Goal: Task Accomplishment & Management: Manage account settings

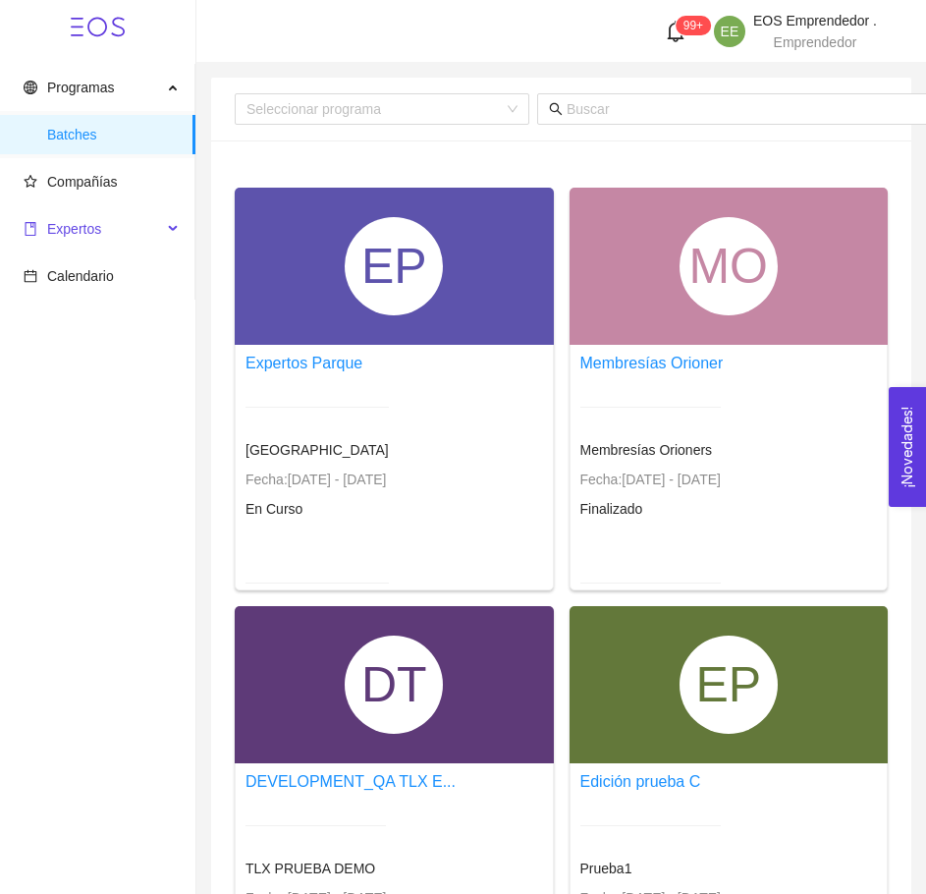
click at [165, 235] on div "Expertos" at bounding box center [97, 228] width 195 height 39
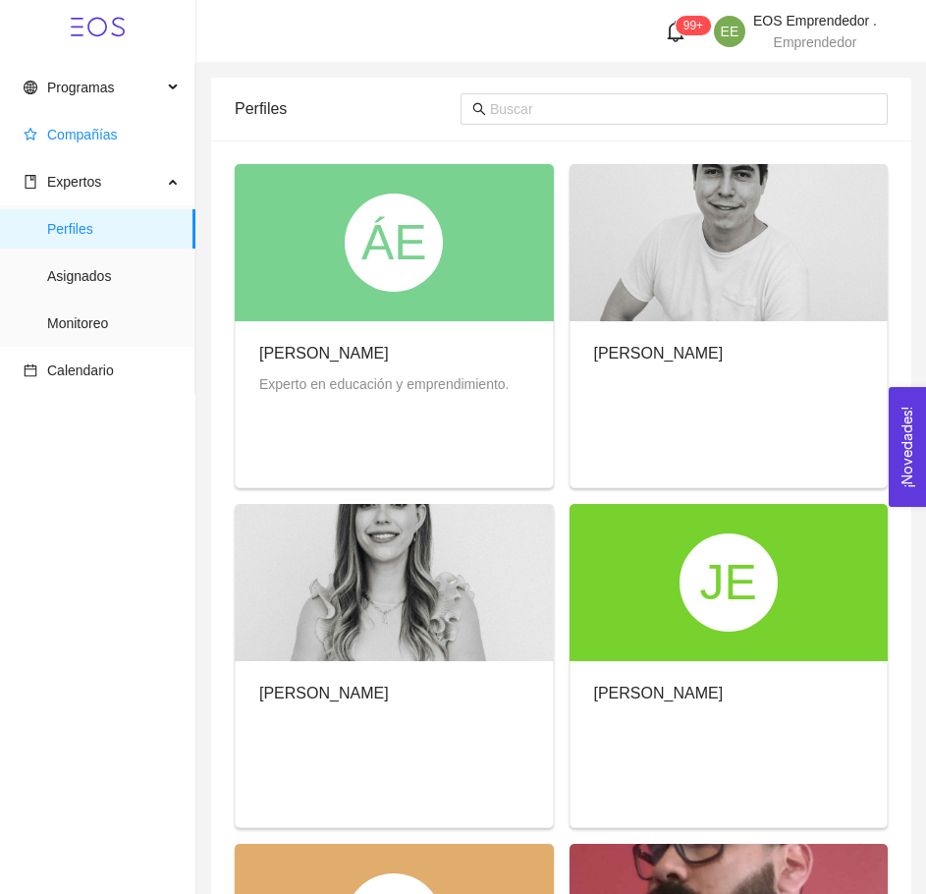
click at [138, 128] on span "Compañías" at bounding box center [102, 134] width 156 height 39
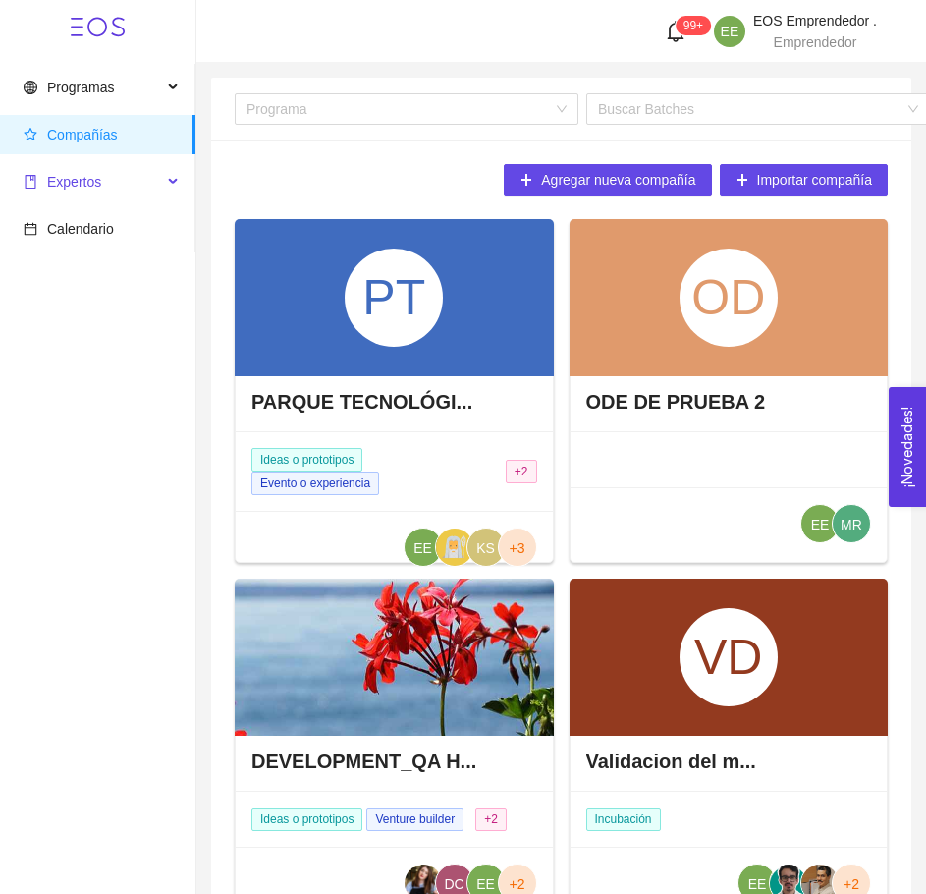
click at [159, 191] on span "Expertos" at bounding box center [93, 181] width 138 height 39
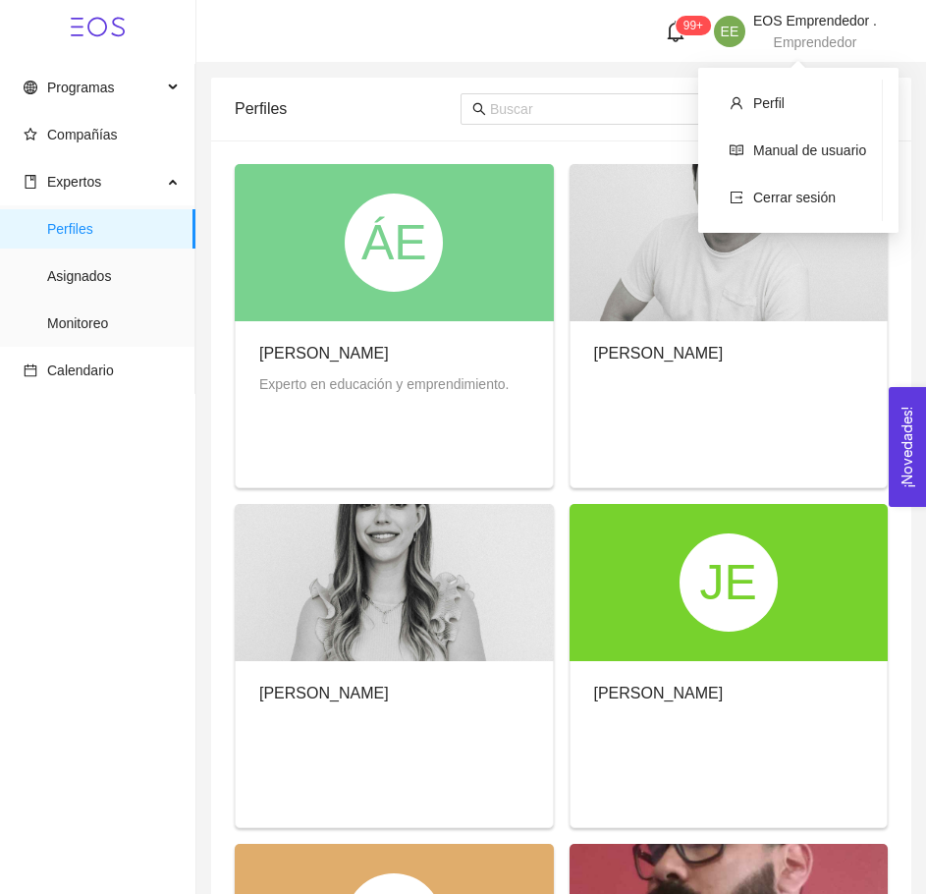
click at [814, 40] on span "Emprendedor" at bounding box center [815, 42] width 83 height 16
click at [822, 43] on span "Emprendedor" at bounding box center [815, 42] width 83 height 16
click at [780, 191] on span "Cerrar sesión" at bounding box center [794, 198] width 82 height 16
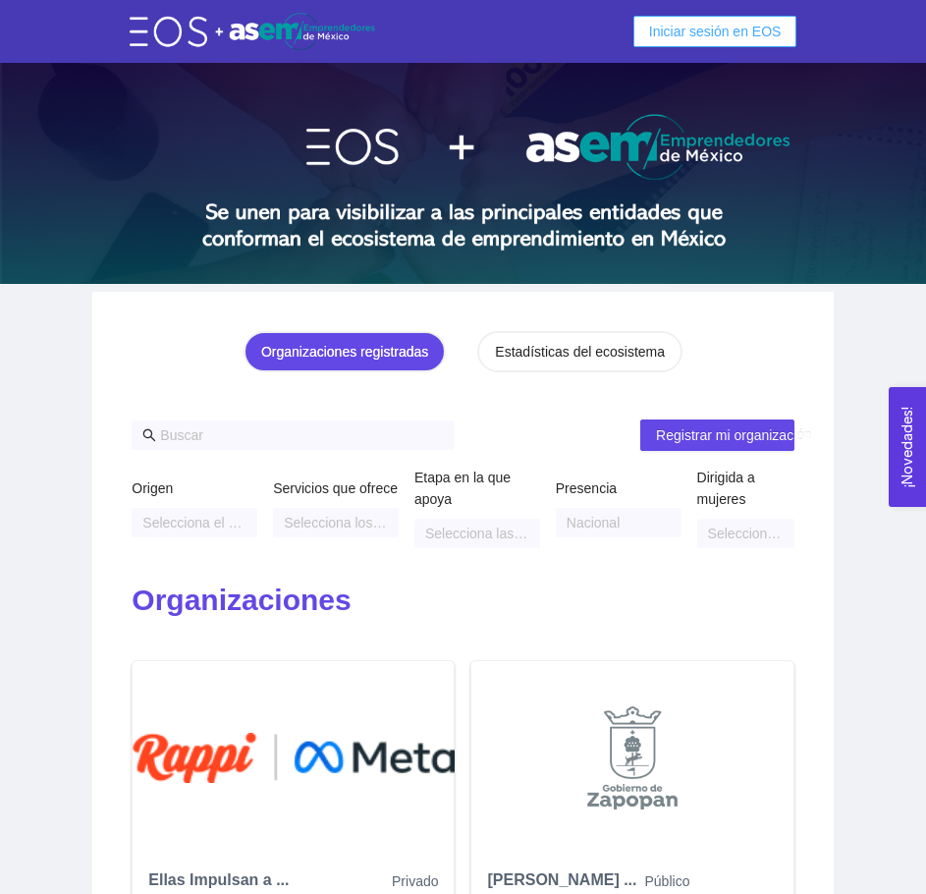
click at [705, 33] on span "Iniciar sesión en EOS" at bounding box center [715, 32] width 133 height 22
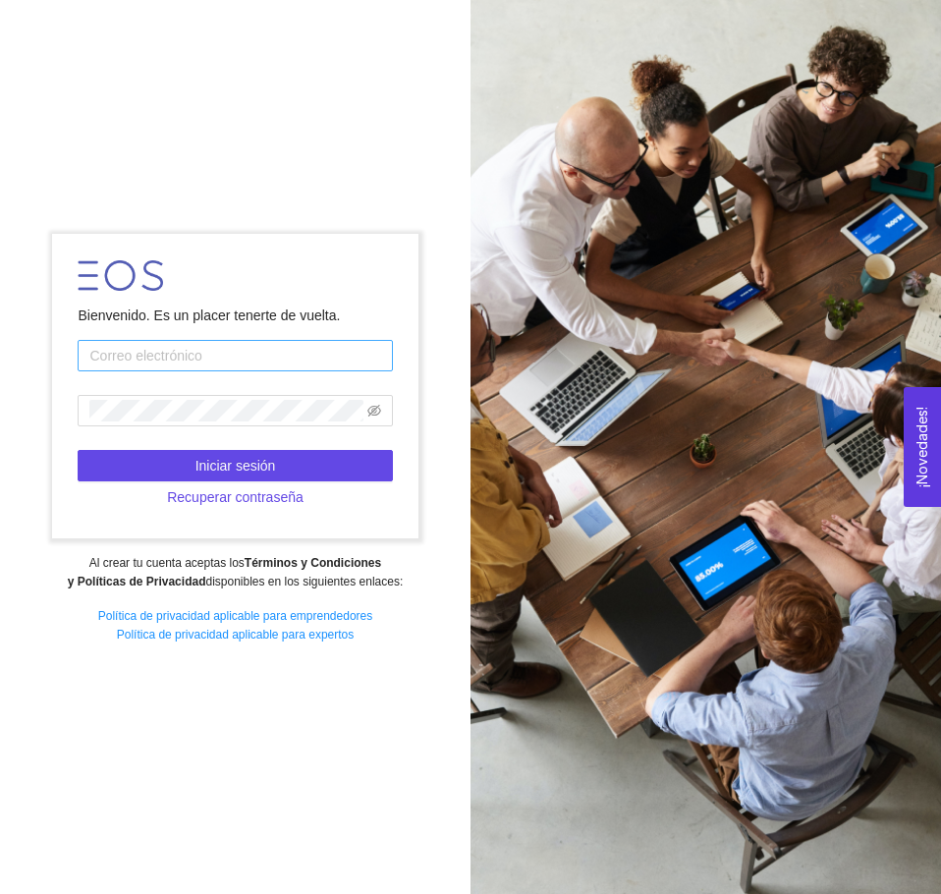
click at [246, 354] on input "text" at bounding box center [235, 355] width 314 height 31
type input "[EMAIL_ADDRESS][PERSON_NAME][DOMAIN_NAME]"
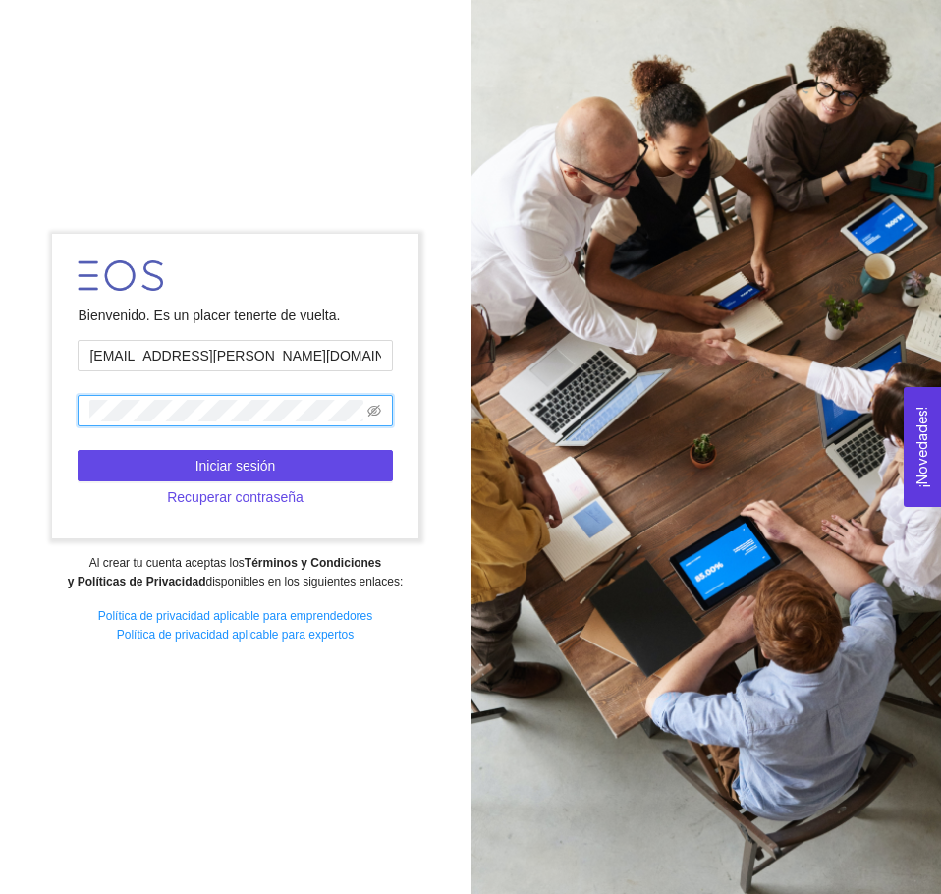
click at [386, 411] on span at bounding box center [235, 410] width 314 height 31
click at [373, 410] on icon "eye-invisible" at bounding box center [374, 411] width 14 height 12
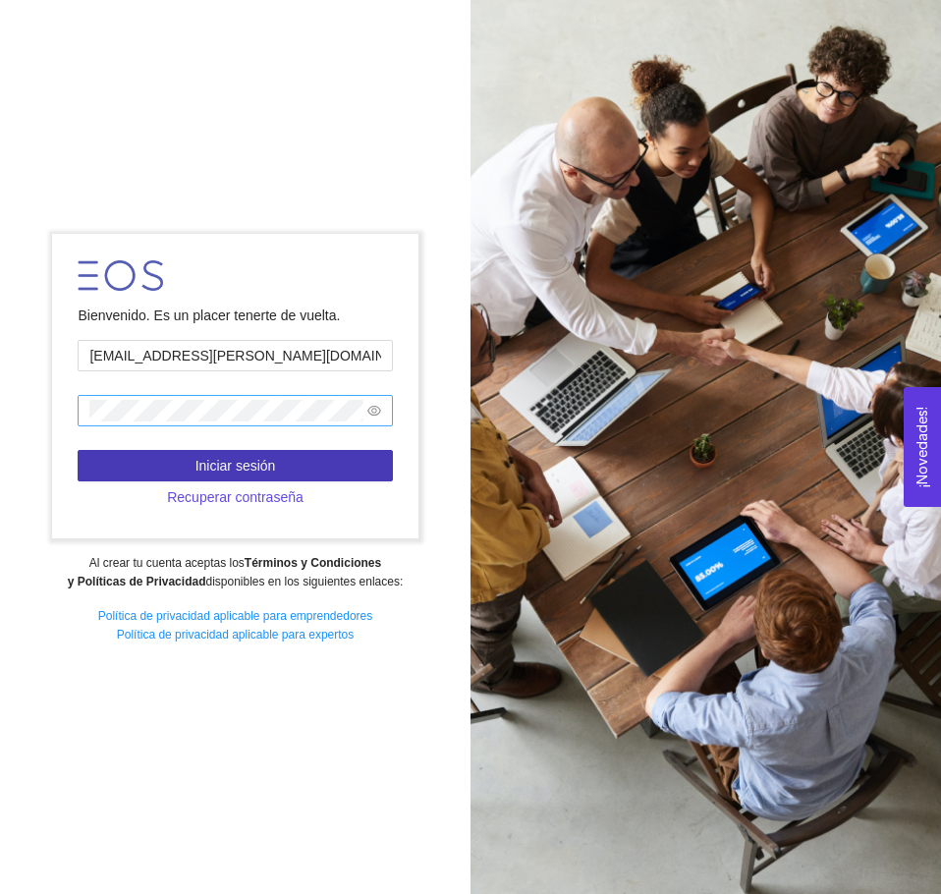
click at [320, 467] on button "Iniciar sesión" at bounding box center [235, 465] width 314 height 31
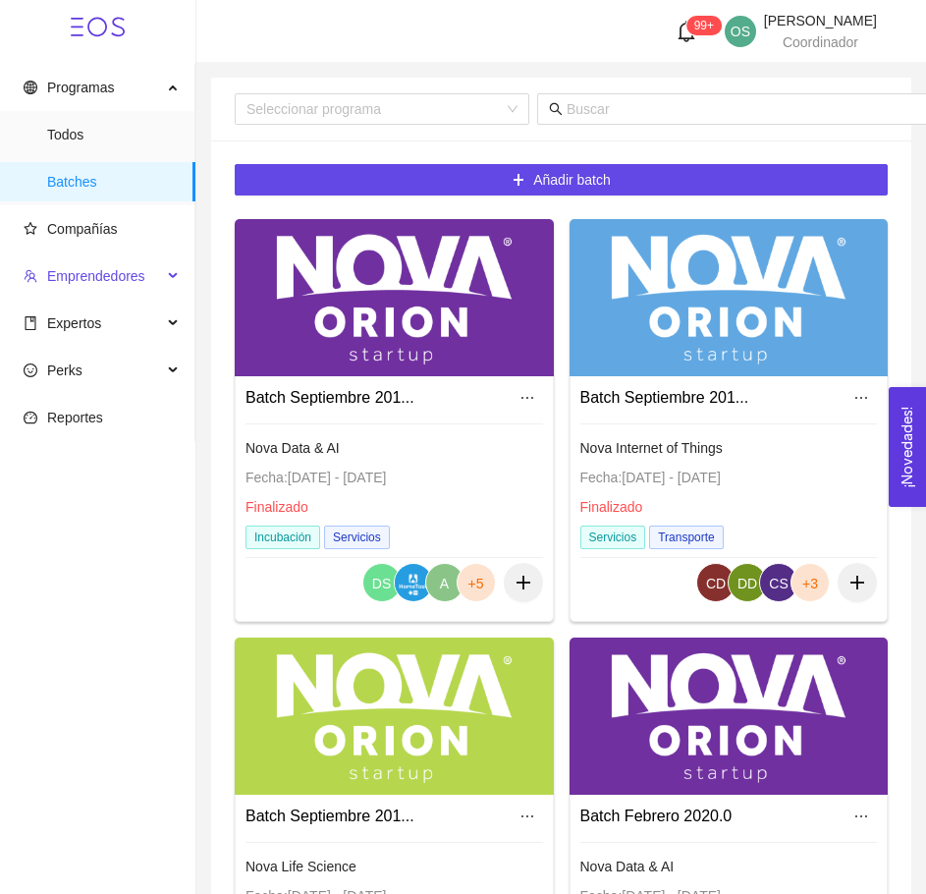
click at [175, 276] on div "Emprendedores" at bounding box center [97, 275] width 195 height 39
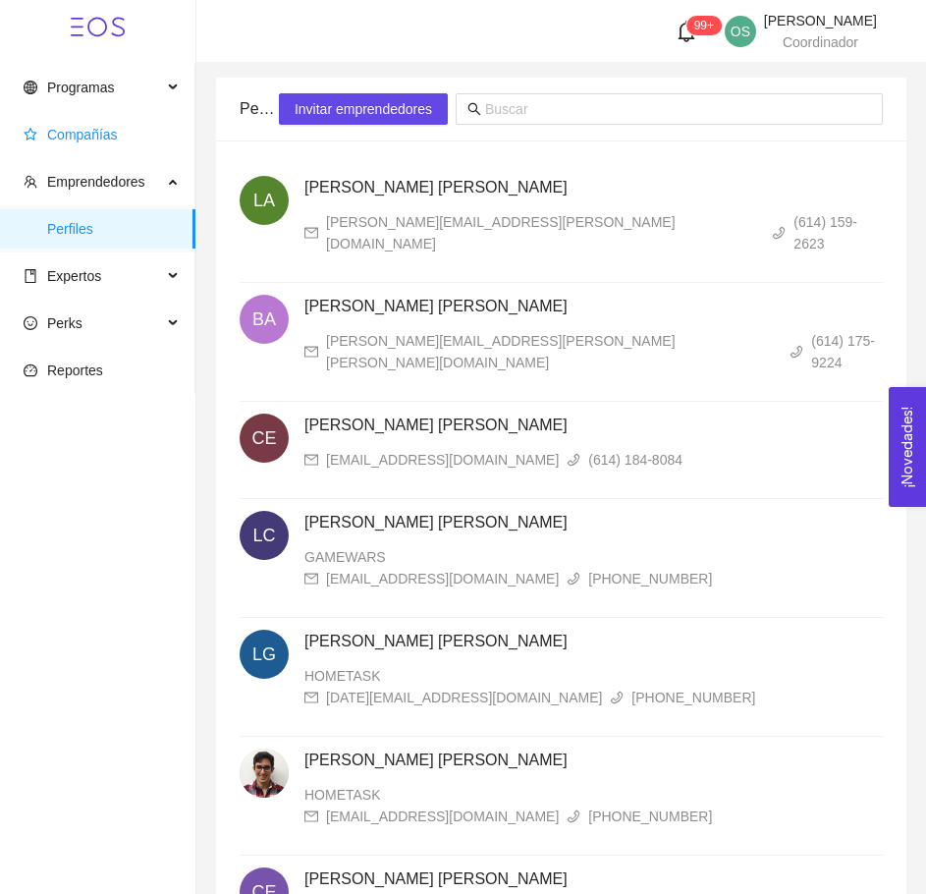
click at [123, 141] on span "Compañías" at bounding box center [102, 134] width 156 height 39
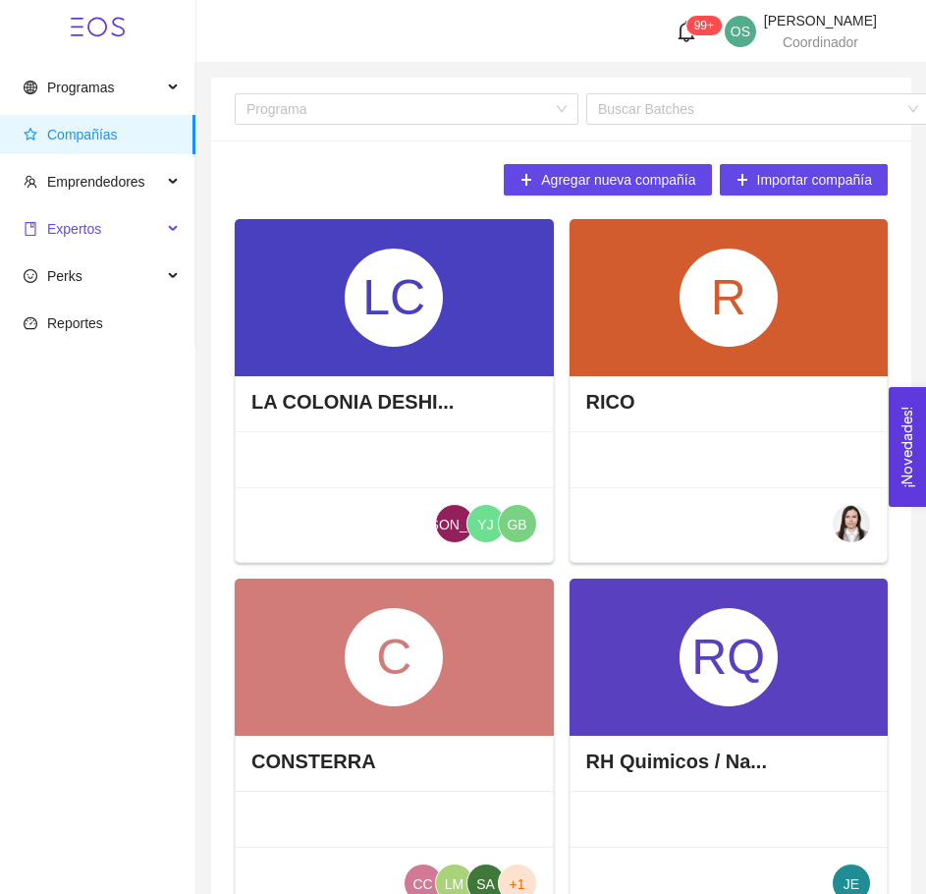
click at [170, 235] on div "Expertos" at bounding box center [97, 228] width 195 height 39
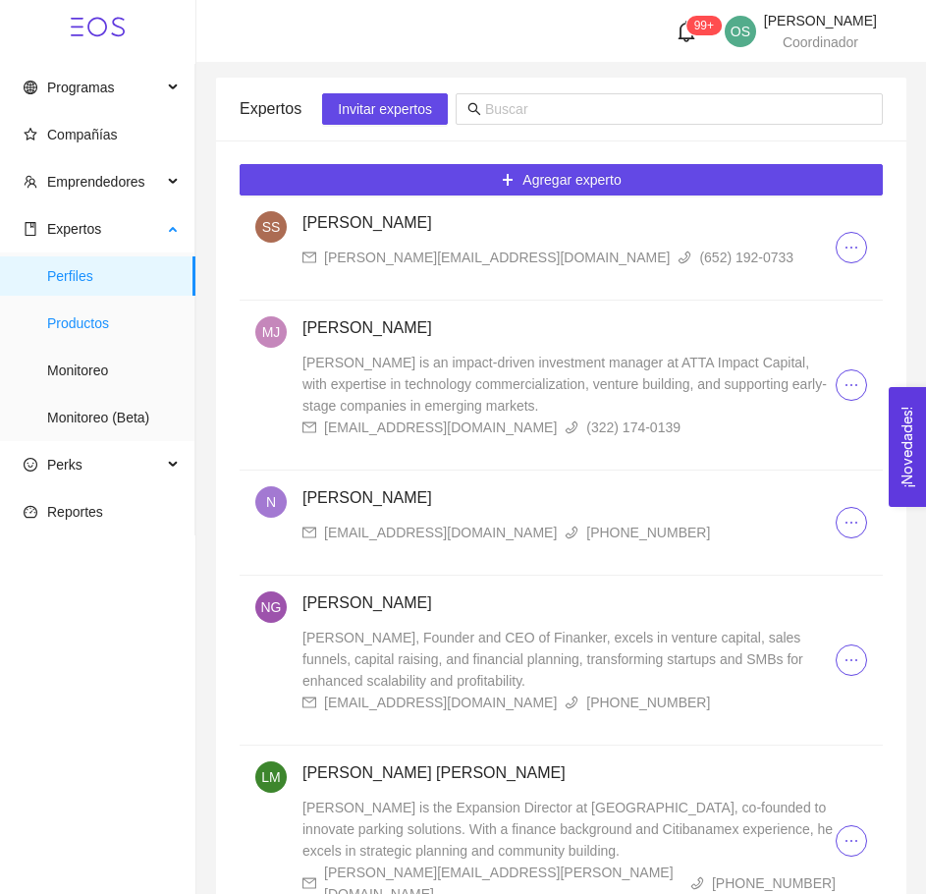
click at [92, 334] on span "Productos" at bounding box center [113, 322] width 133 height 39
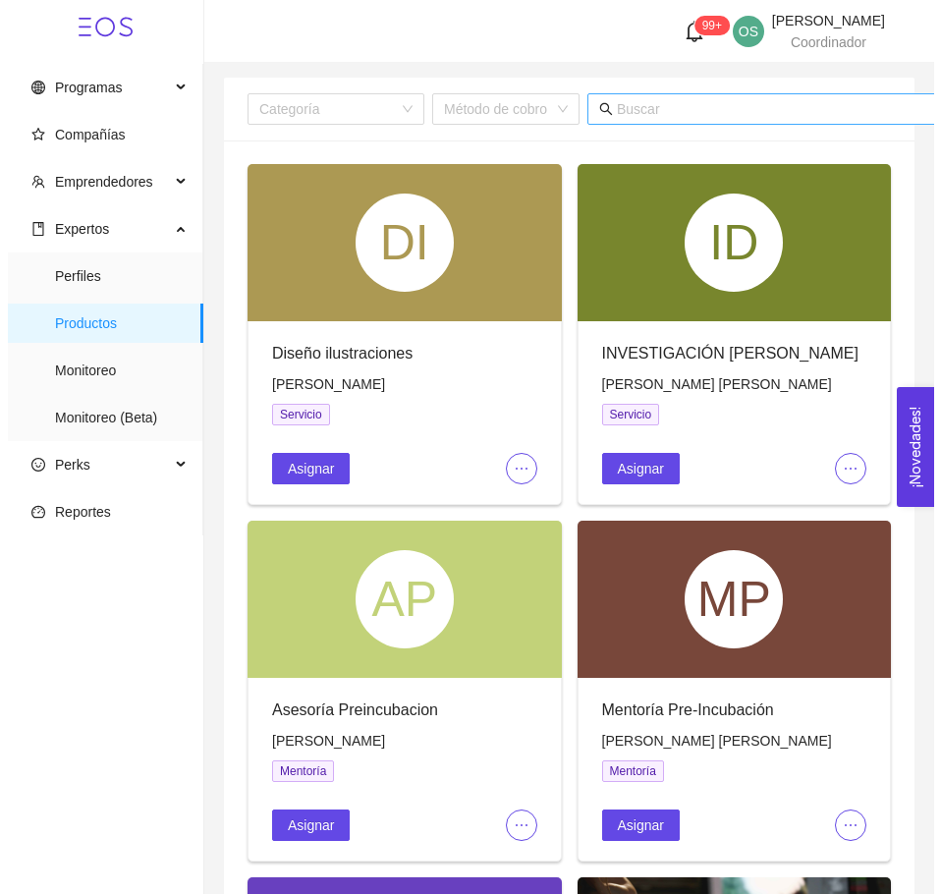
scroll to position [0, 69]
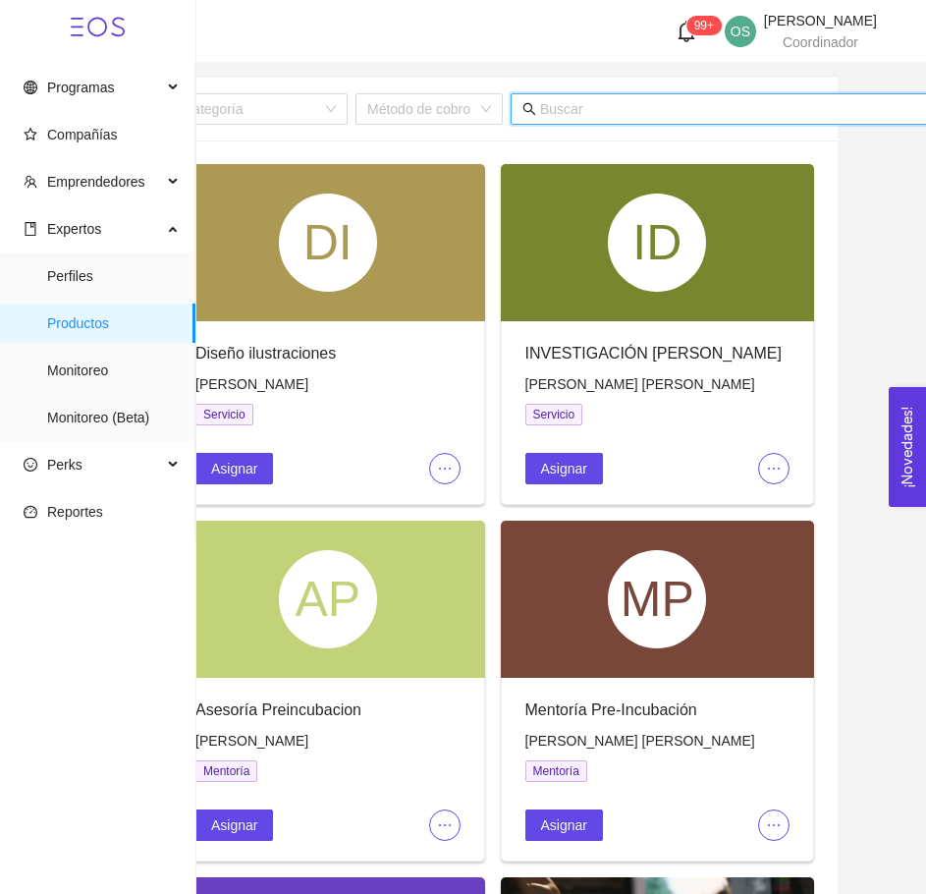
click at [749, 104] on input "text" at bounding box center [733, 109] width 386 height 22
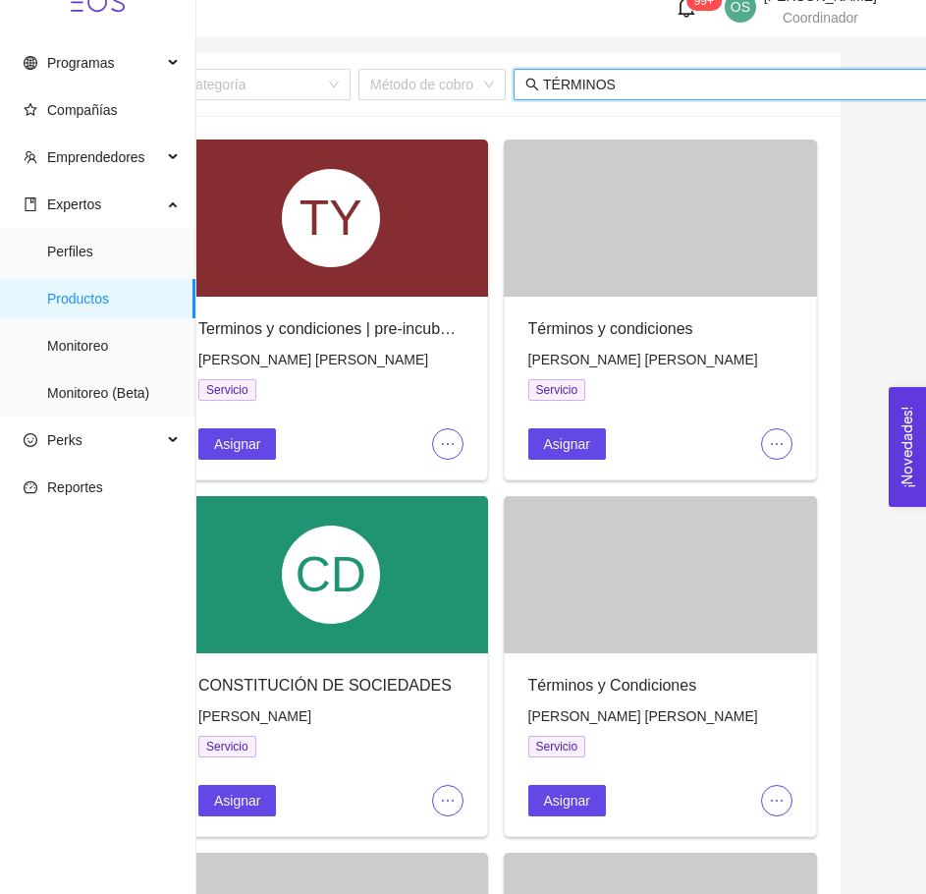
scroll to position [37, 0]
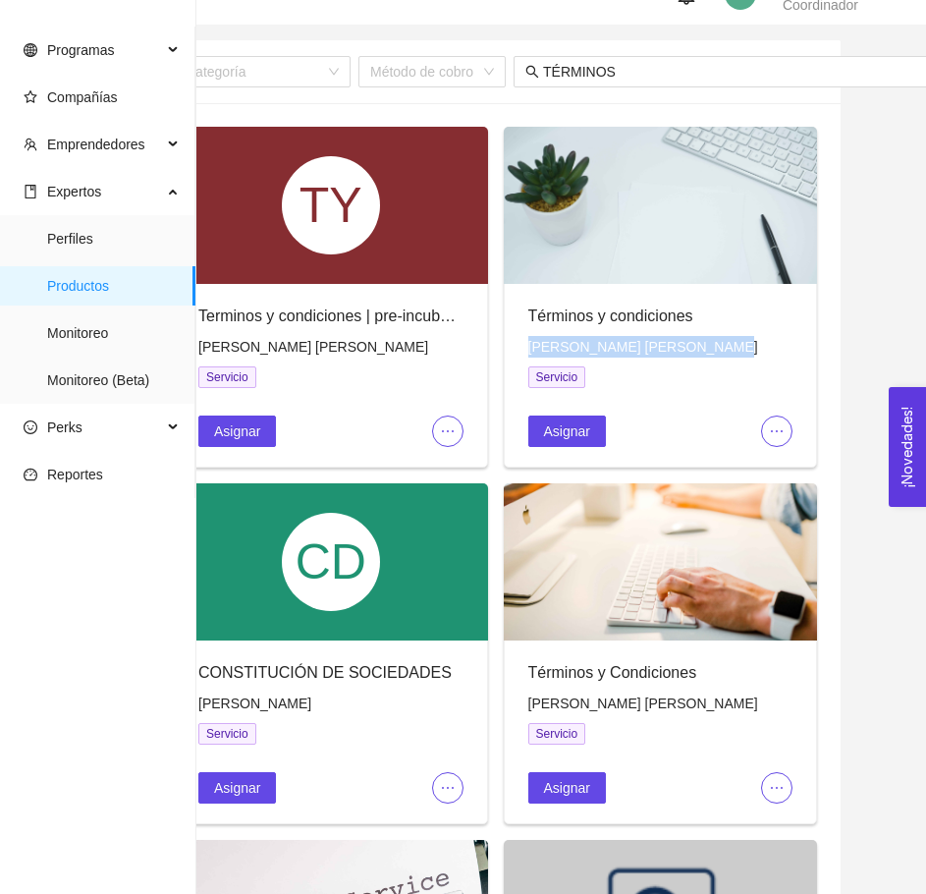
drag, startPoint x: 708, startPoint y: 347, endPoint x: 528, endPoint y: 348, distance: 179.7
click at [528, 348] on div "[PERSON_NAME] [PERSON_NAME]" at bounding box center [660, 347] width 265 height 22
click at [537, 348] on span "[PERSON_NAME] [PERSON_NAME]" at bounding box center [643, 347] width 230 height 16
click at [552, 352] on span "[PERSON_NAME] [PERSON_NAME]" at bounding box center [643, 347] width 230 height 16
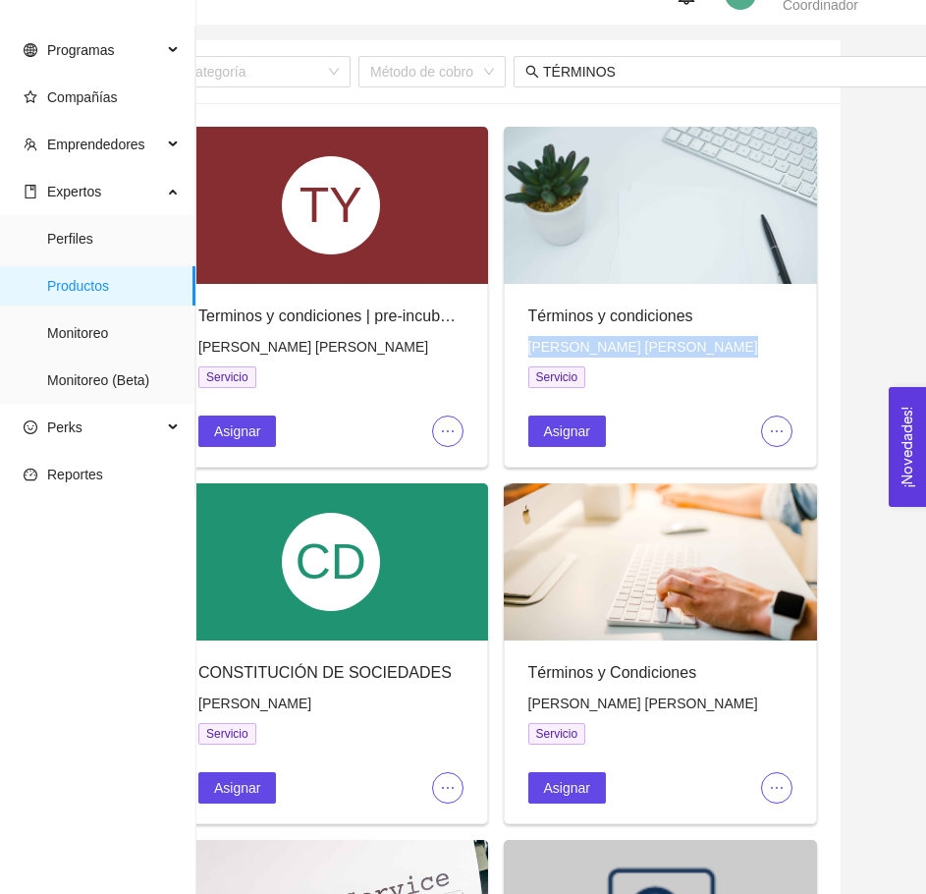
click at [552, 352] on span "[PERSON_NAME] [PERSON_NAME]" at bounding box center [643, 347] width 230 height 16
copy span "[PERSON_NAME] [PERSON_NAME]"
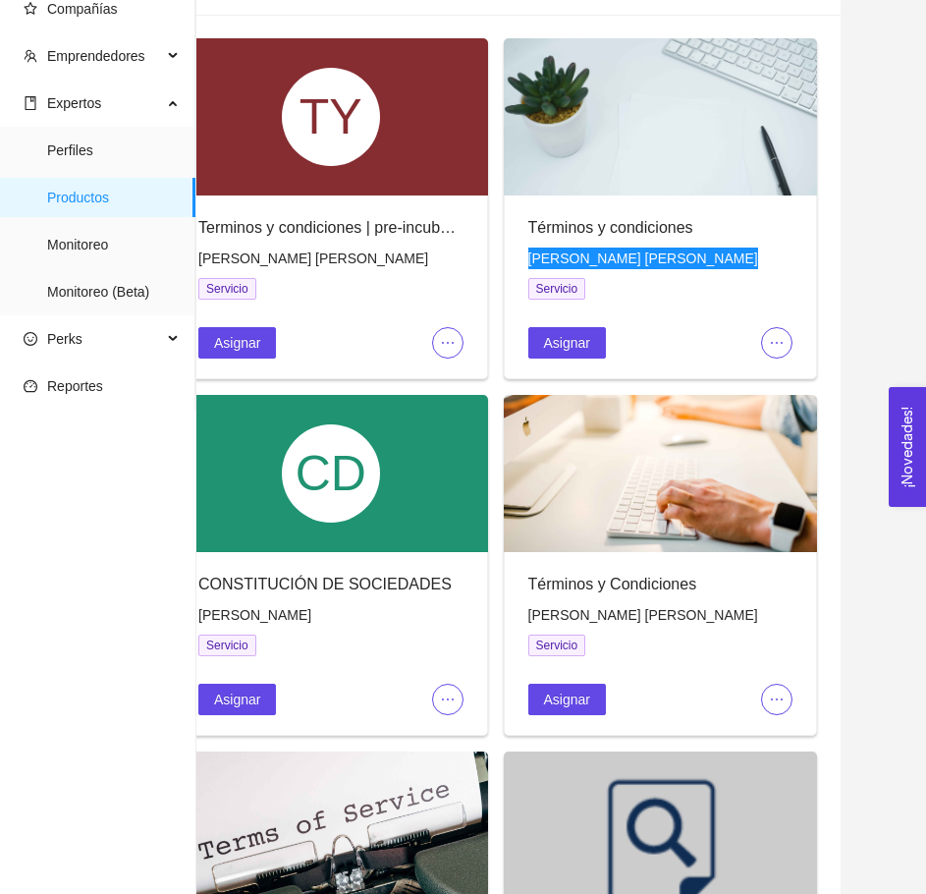
scroll to position [127, 0]
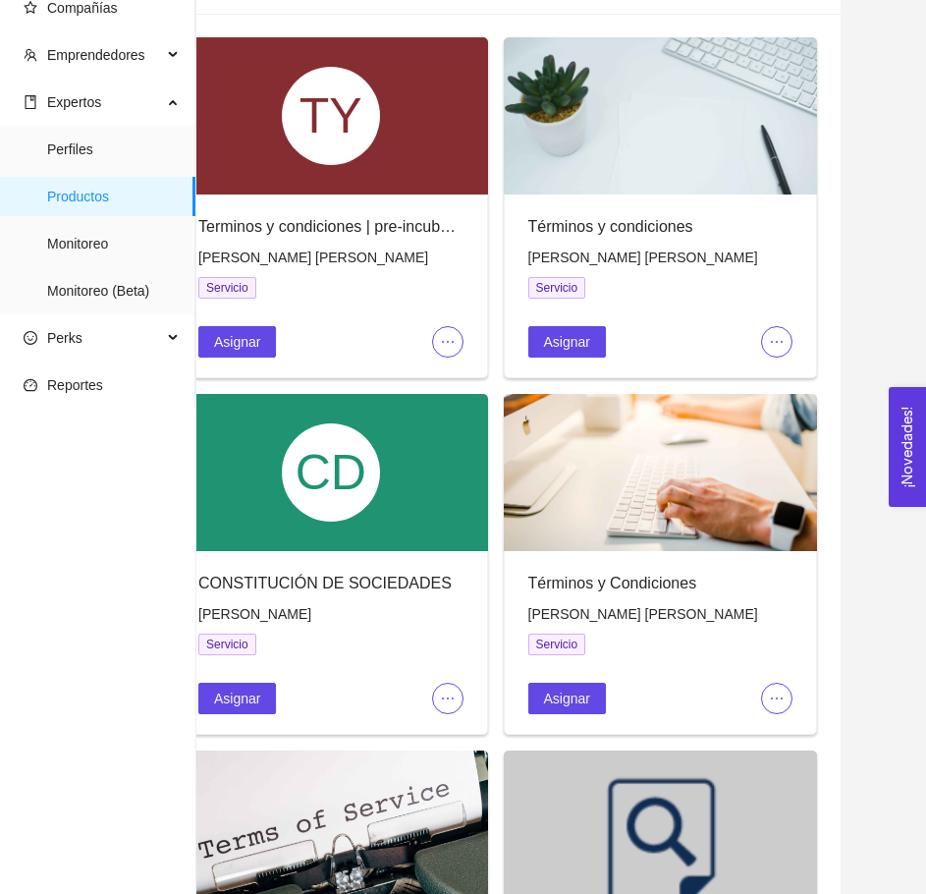
click at [677, 616] on span "[PERSON_NAME] [PERSON_NAME]" at bounding box center [643, 614] width 230 height 16
copy span "[PERSON_NAME] [PERSON_NAME]"
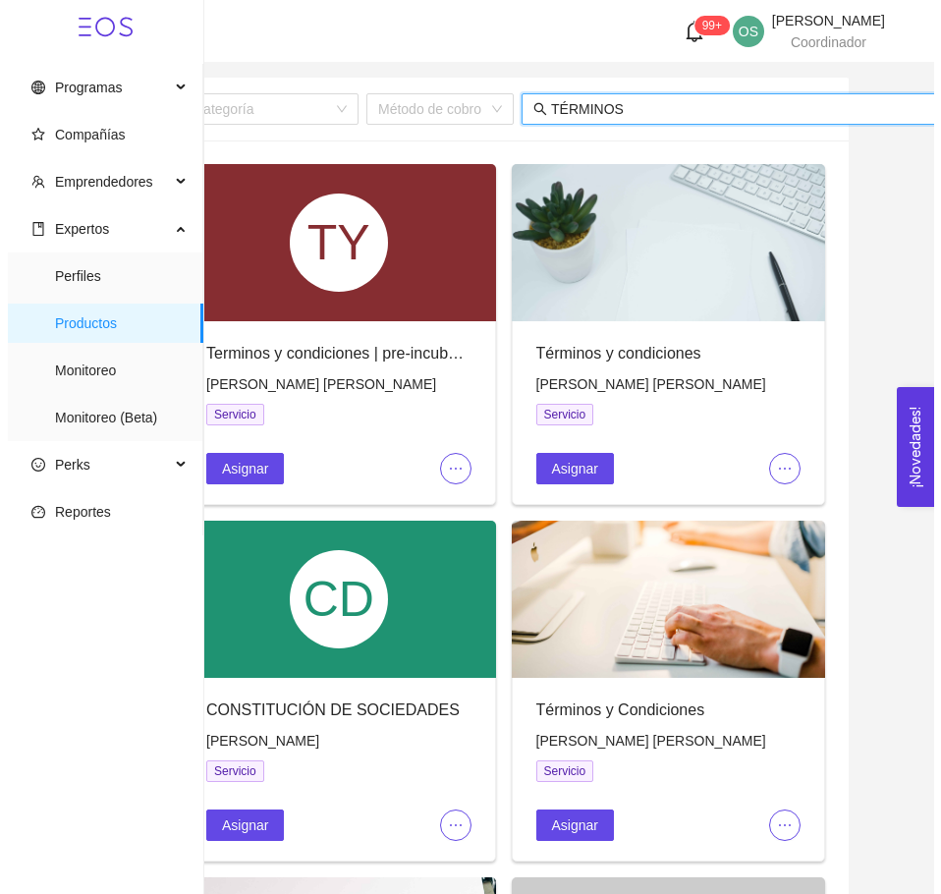
scroll to position [0, 69]
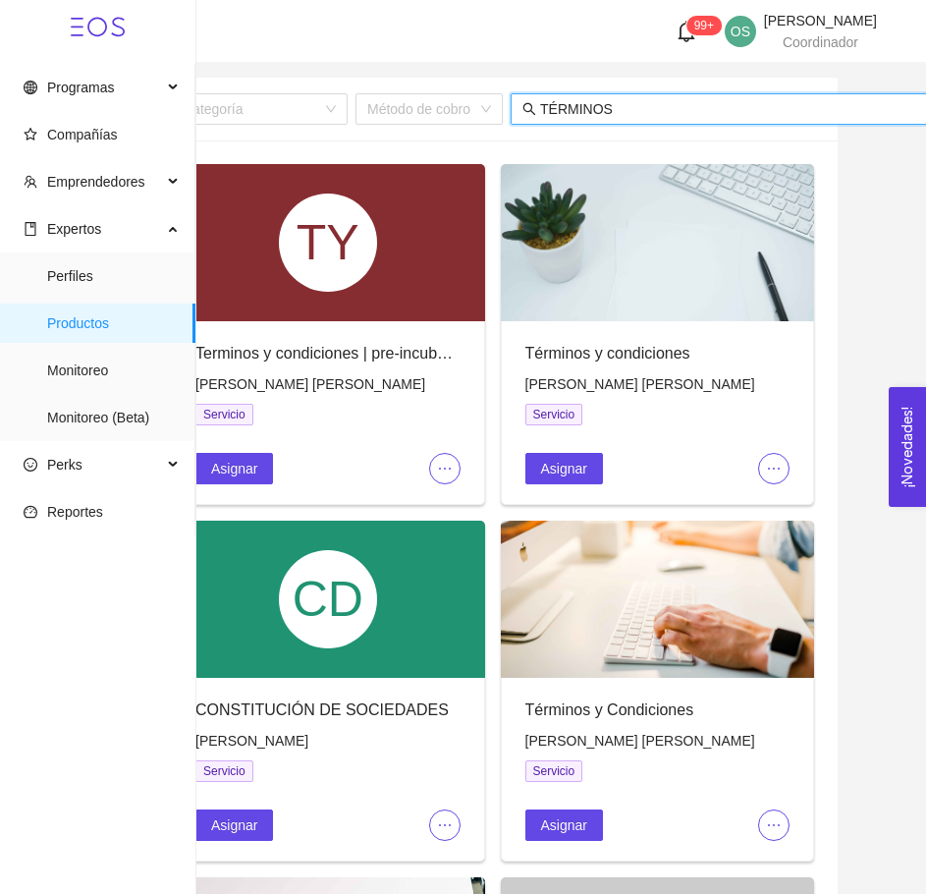
click at [648, 108] on input "TÉRMINOS" at bounding box center [733, 109] width 386 height 22
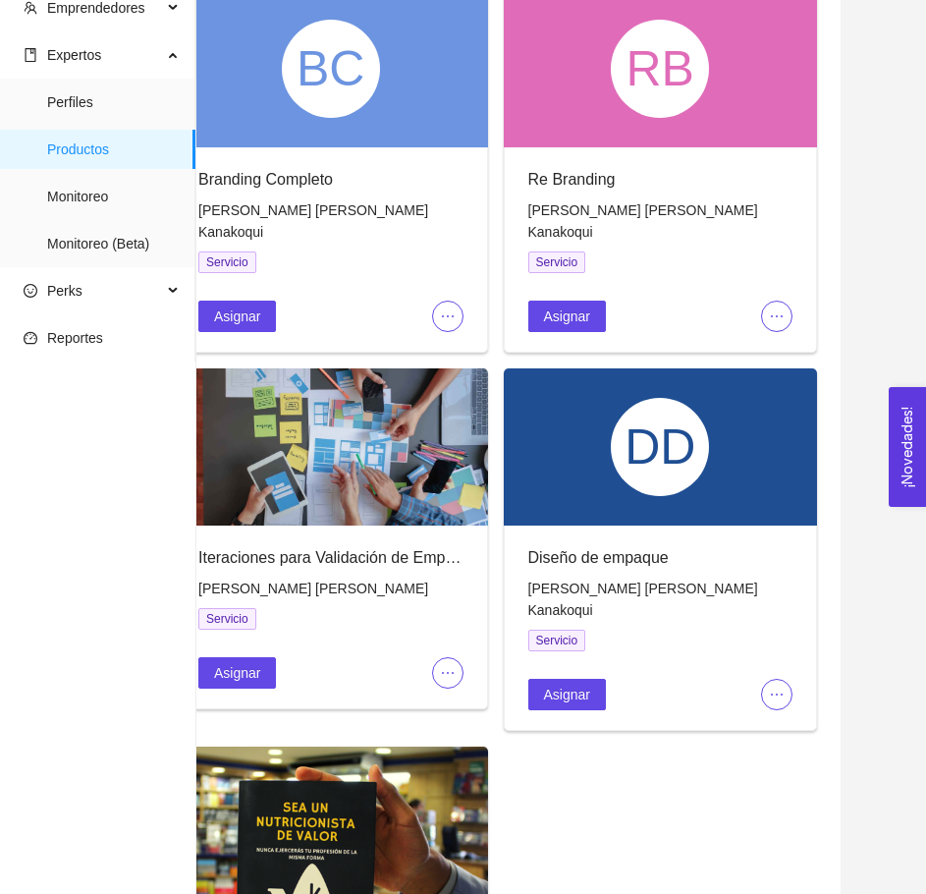
scroll to position [175, 0]
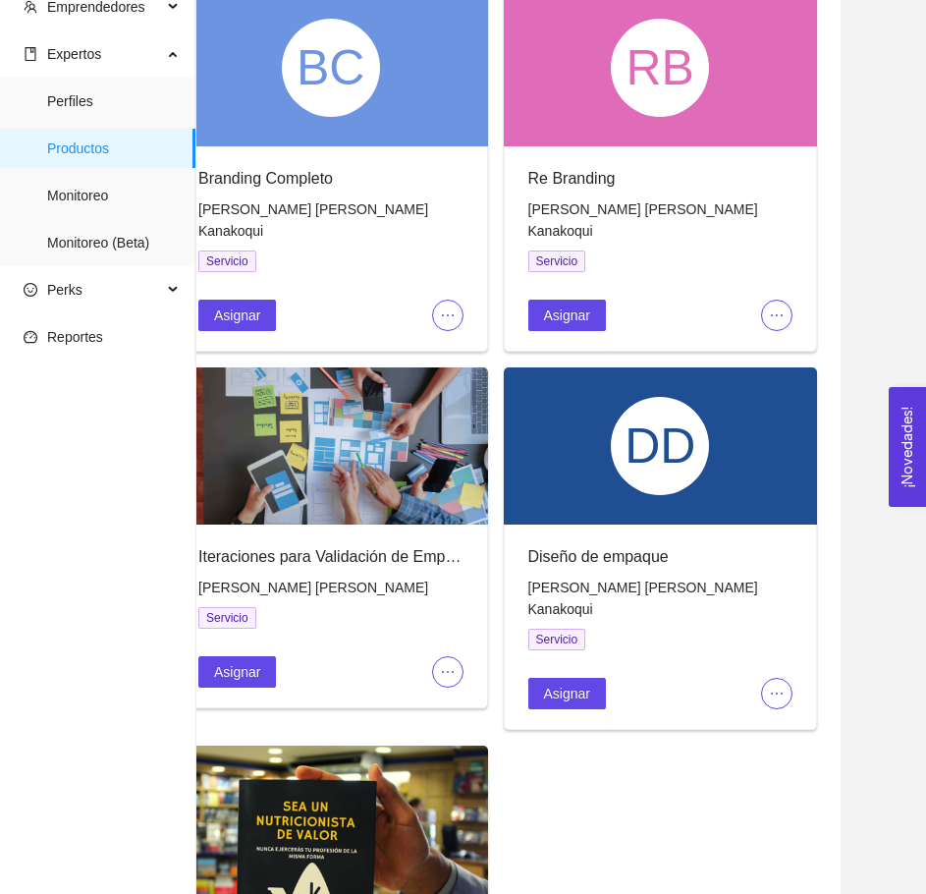
click at [622, 579] on span "[PERSON_NAME] [PERSON_NAME] Kanakoqui" at bounding box center [643, 597] width 230 height 37
copy span "[PERSON_NAME] [PERSON_NAME] Kanakoqui"
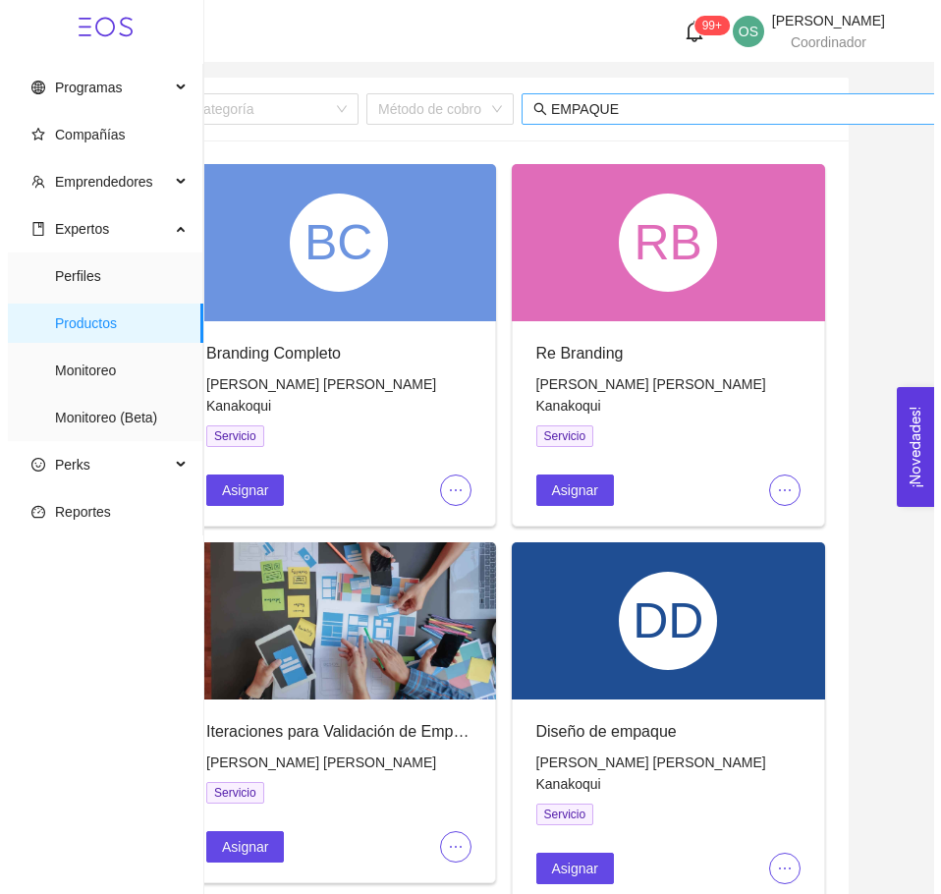
scroll to position [0, 69]
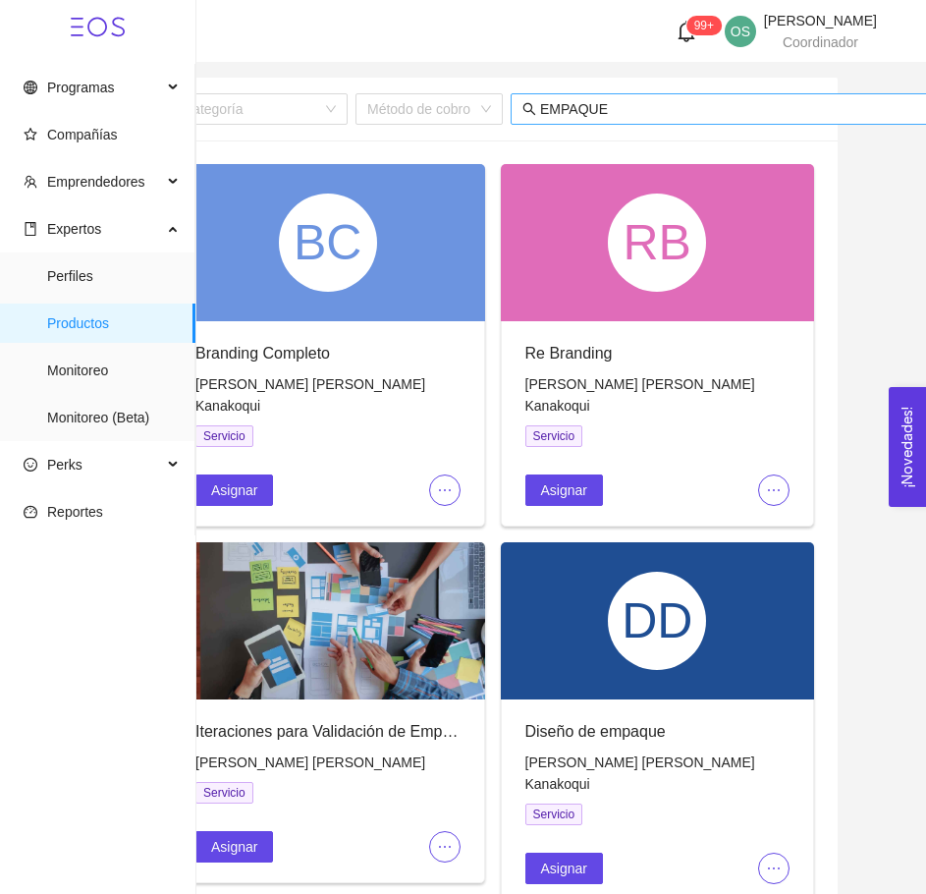
click at [644, 109] on input "EMPAQUE" at bounding box center [733, 109] width 386 height 22
click at [644, 109] on input "R" at bounding box center [733, 109] width 386 height 22
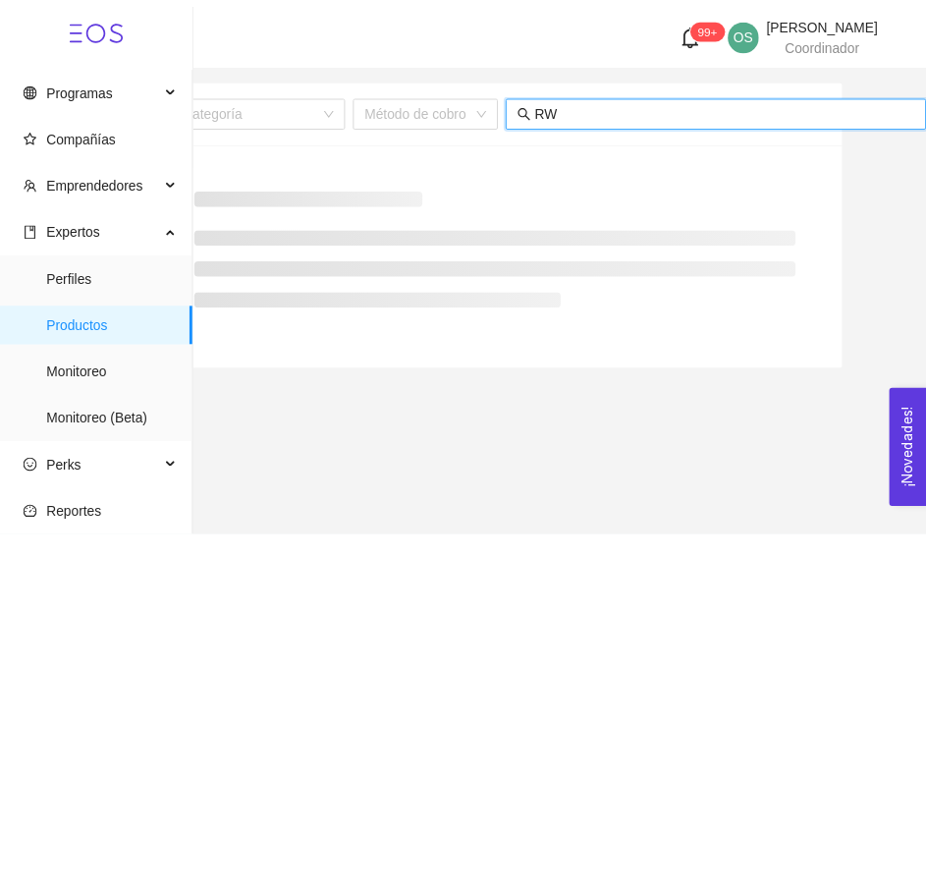
scroll to position [0, 66]
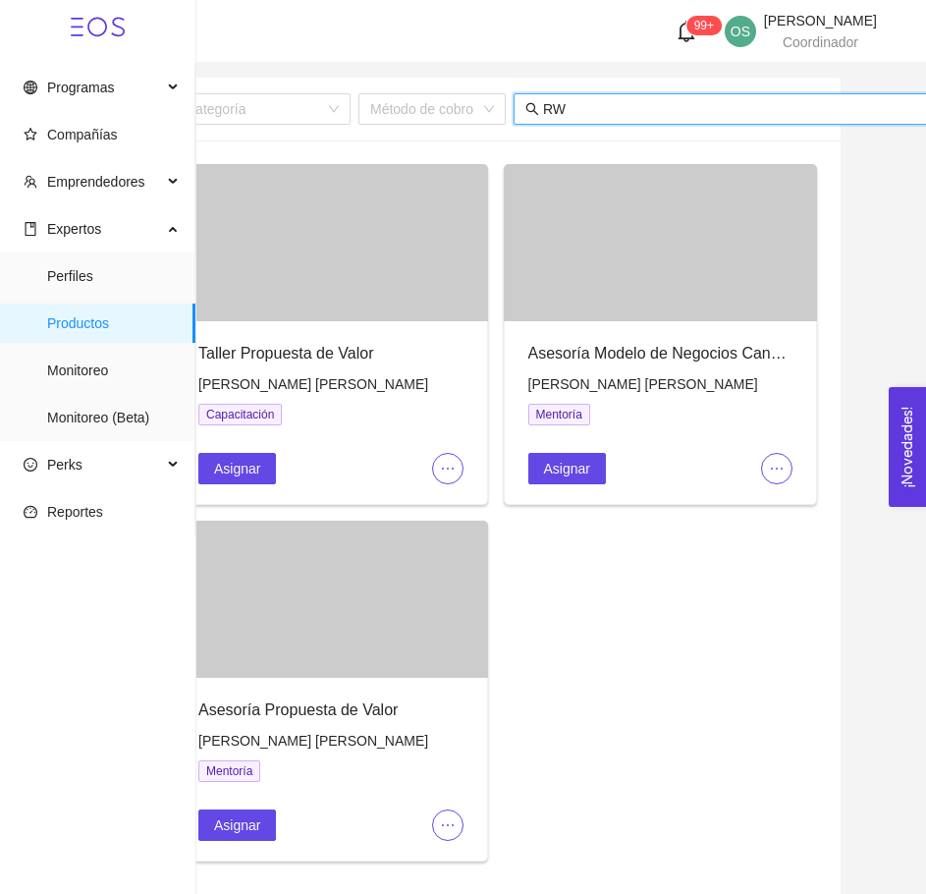
type input "R"
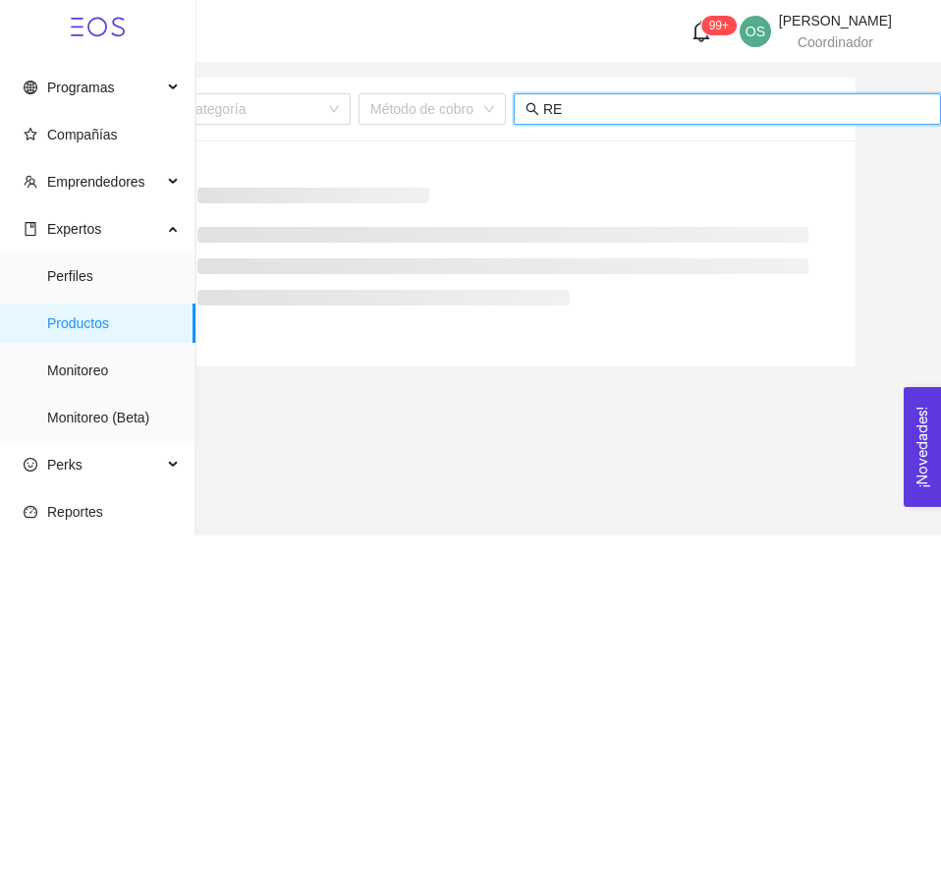
type input "R"
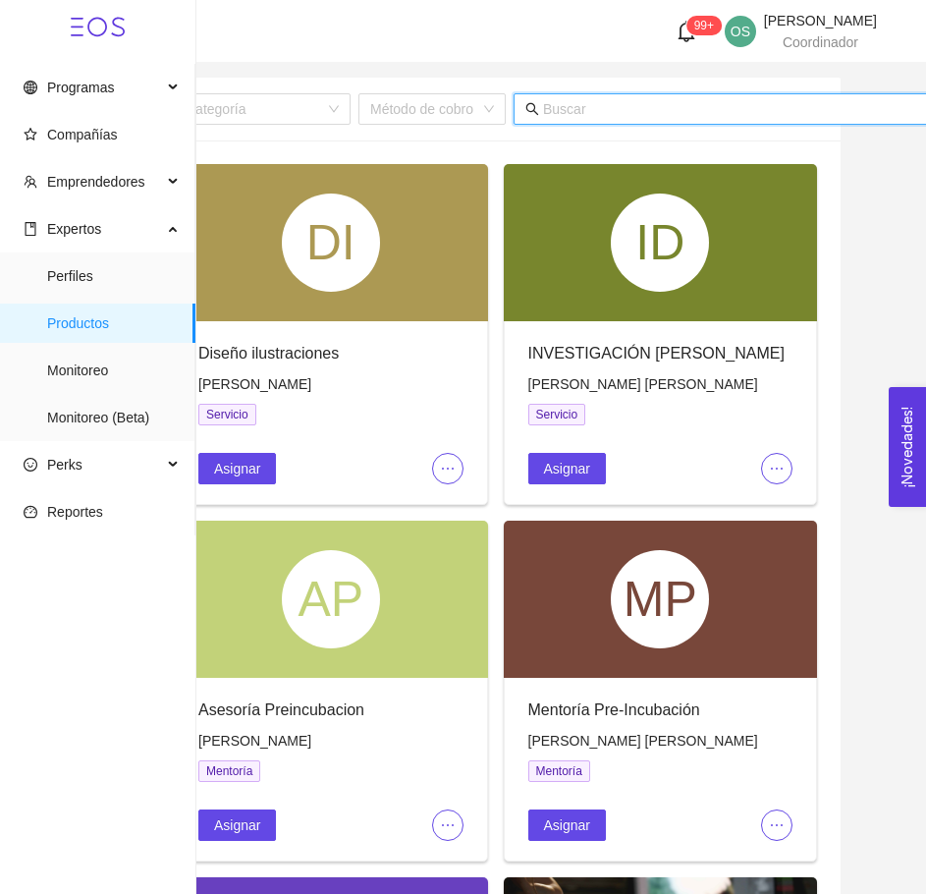
type input "E"
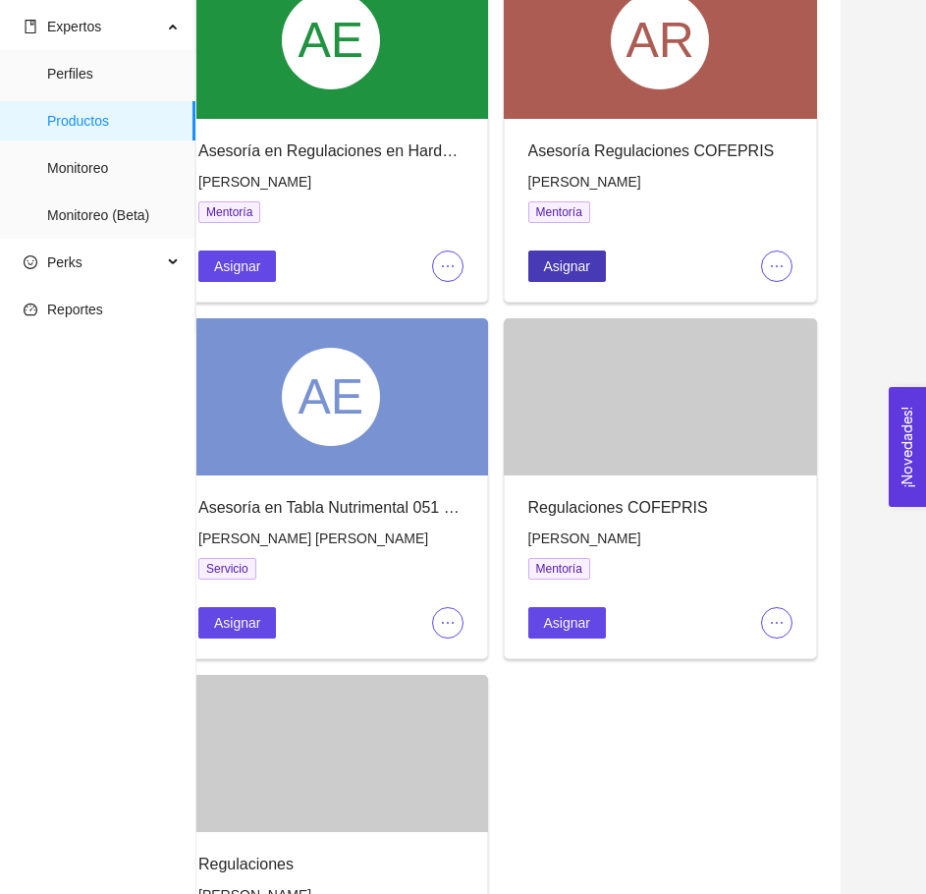
scroll to position [201, 0]
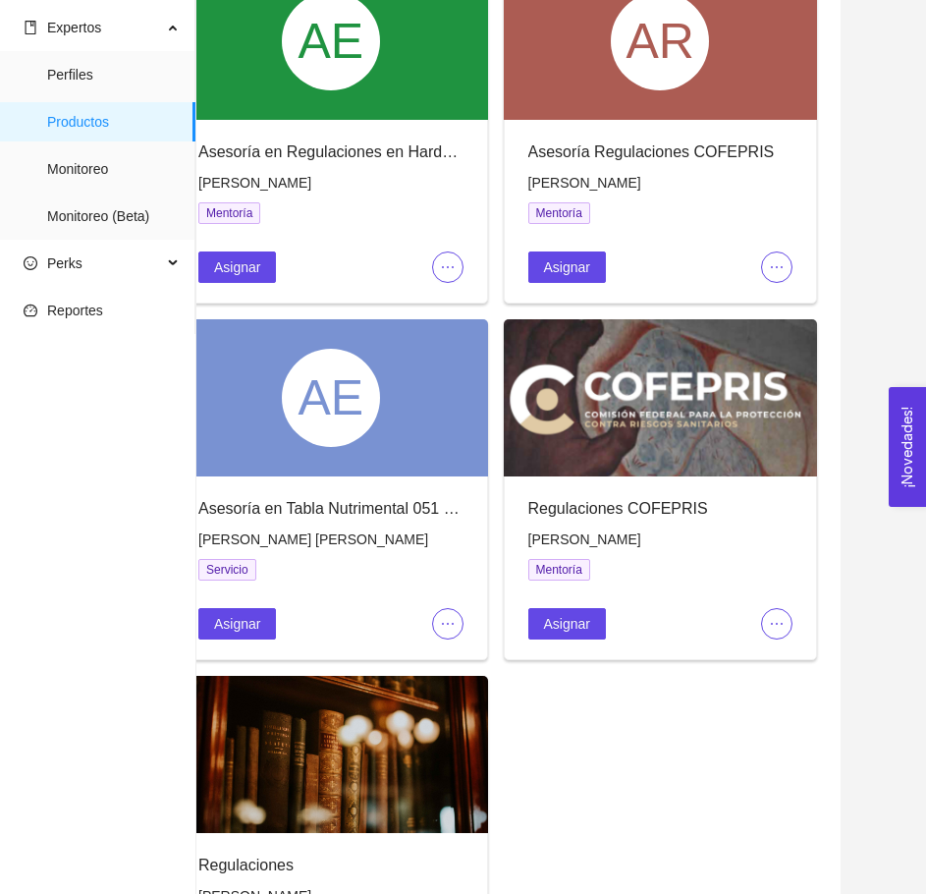
type input "REGULACIONES"
click at [576, 176] on span "[PERSON_NAME]" at bounding box center [584, 183] width 113 height 16
copy span "[PERSON_NAME]"
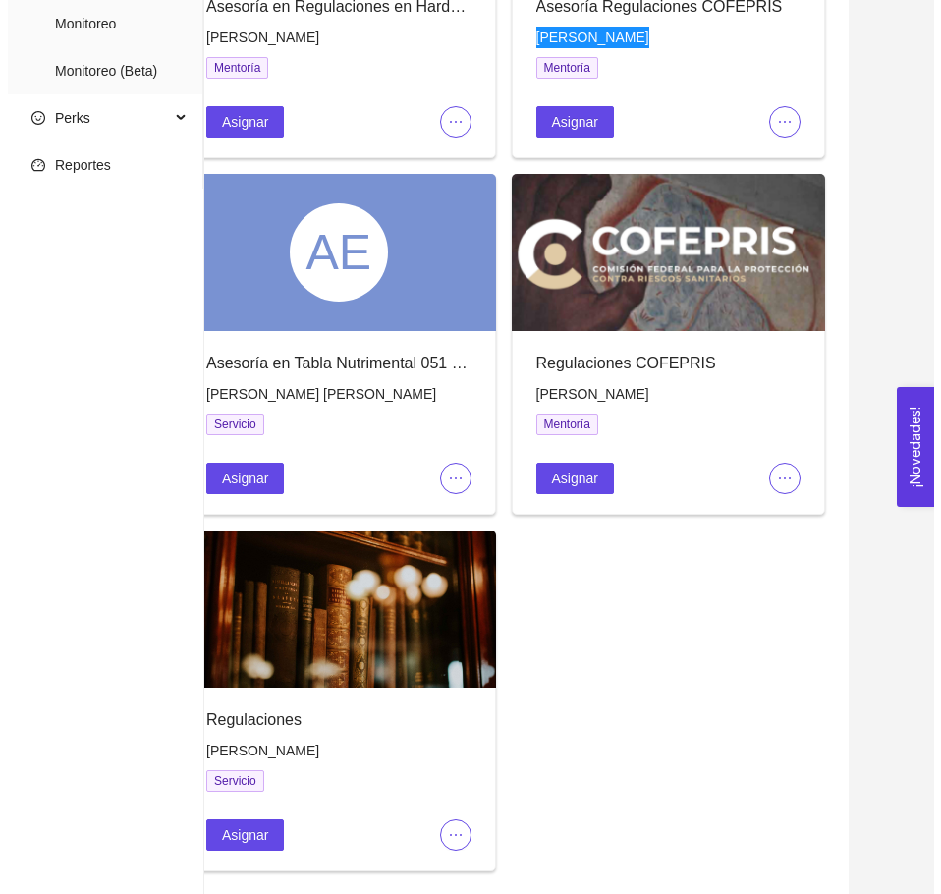
scroll to position [346, 0]
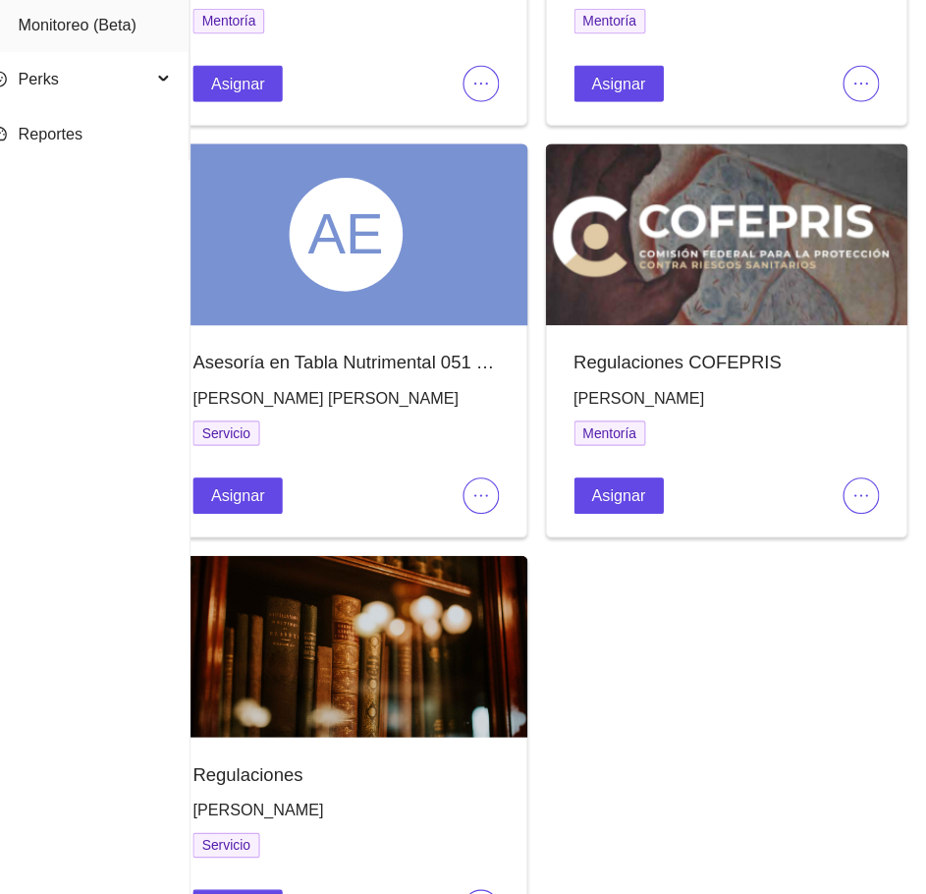
click at [451, 466] on button "button" at bounding box center [447, 479] width 31 height 31
click at [455, 518] on span "Editar" at bounding box center [480, 517] width 73 height 22
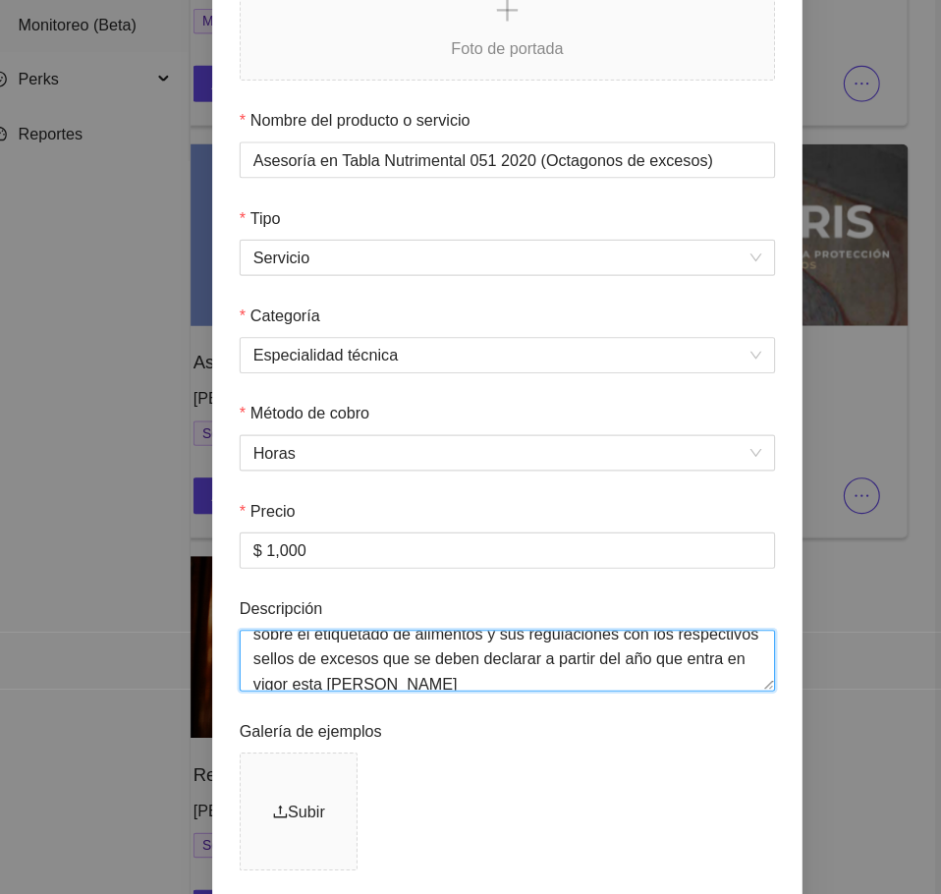
scroll to position [43, 0]
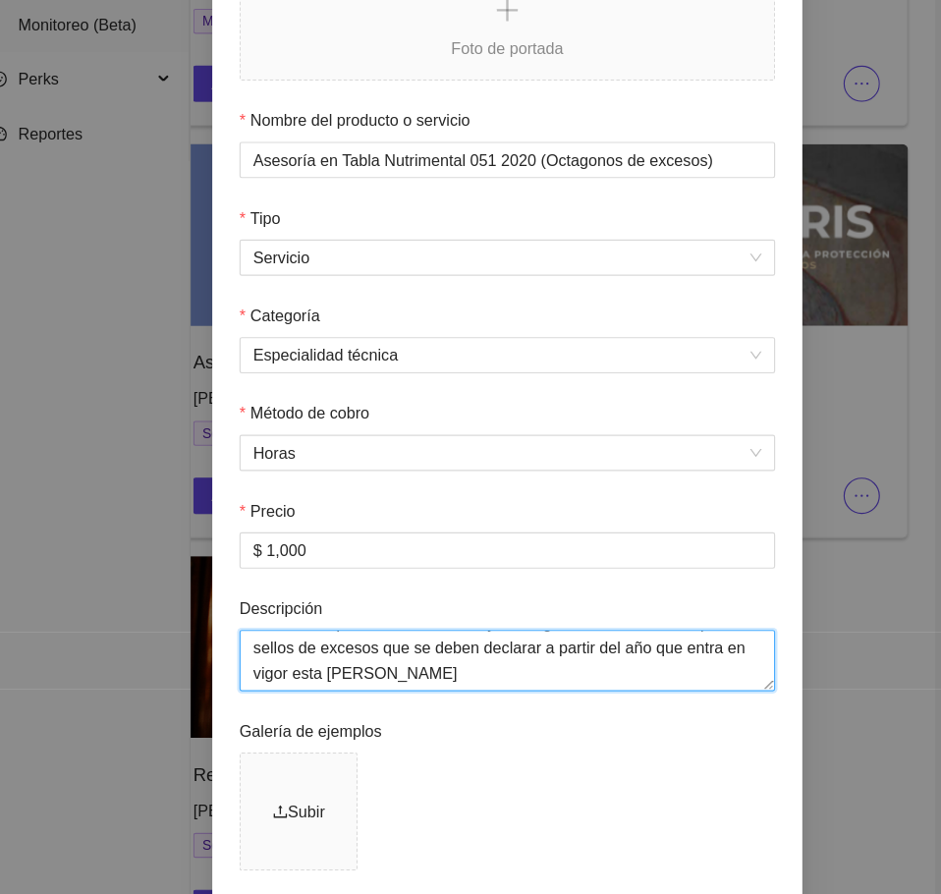
click at [687, 630] on textarea "Se ofrece el servicio de asesoría técnica respecto a la normativa 2020 sobre el…" at bounding box center [471, 621] width 464 height 53
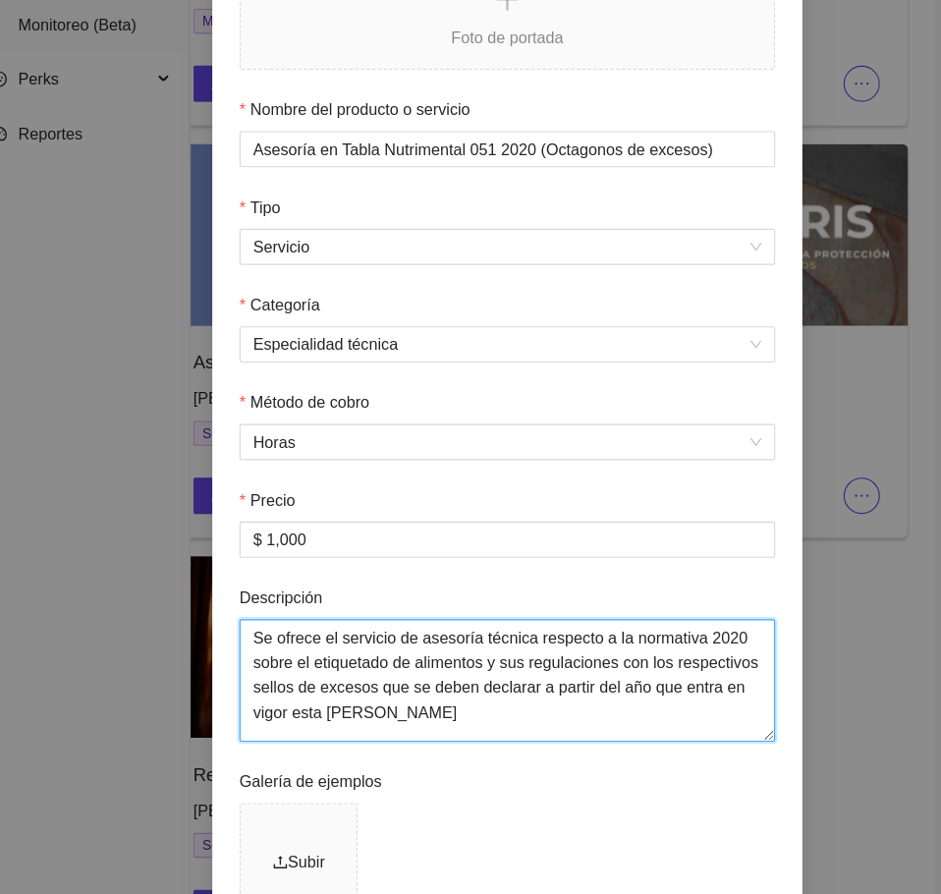
scroll to position [0, 0]
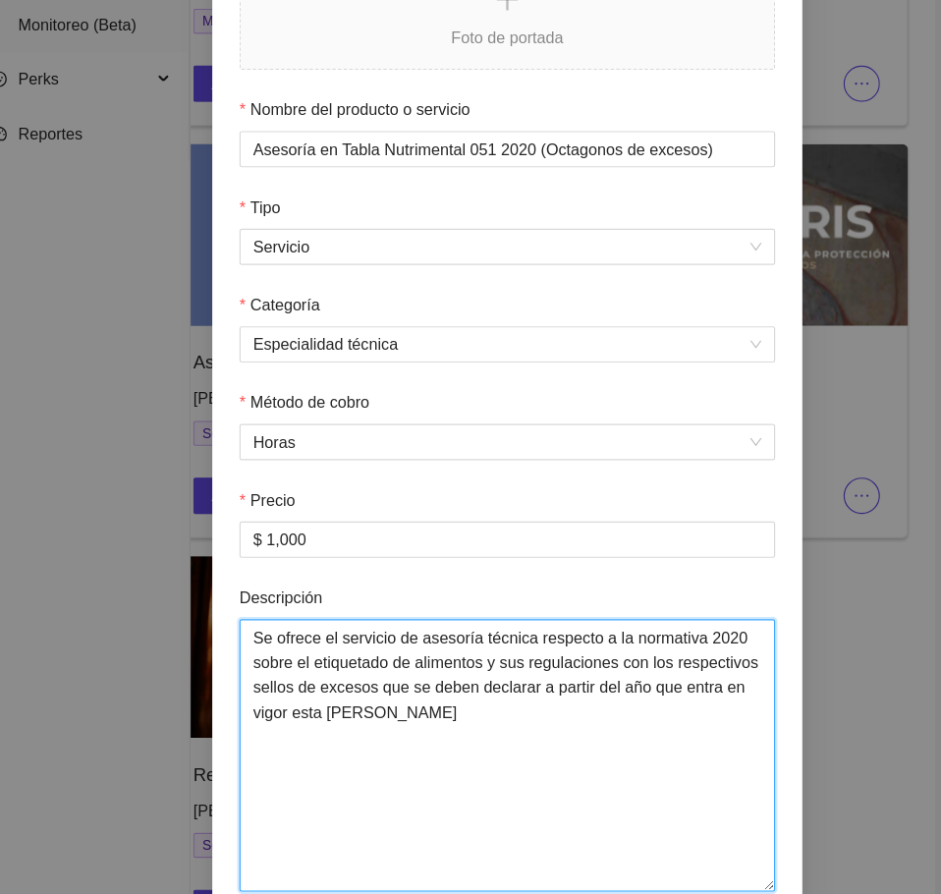
drag, startPoint x: 692, startPoint y: 633, endPoint x: 718, endPoint y: 816, distance: 184.4
click at [718, 816] on div "Foto de portada Nombre del producto o servicio Asesoría en Tabla Nutrimental 05…" at bounding box center [470, 622] width 511 height 1251
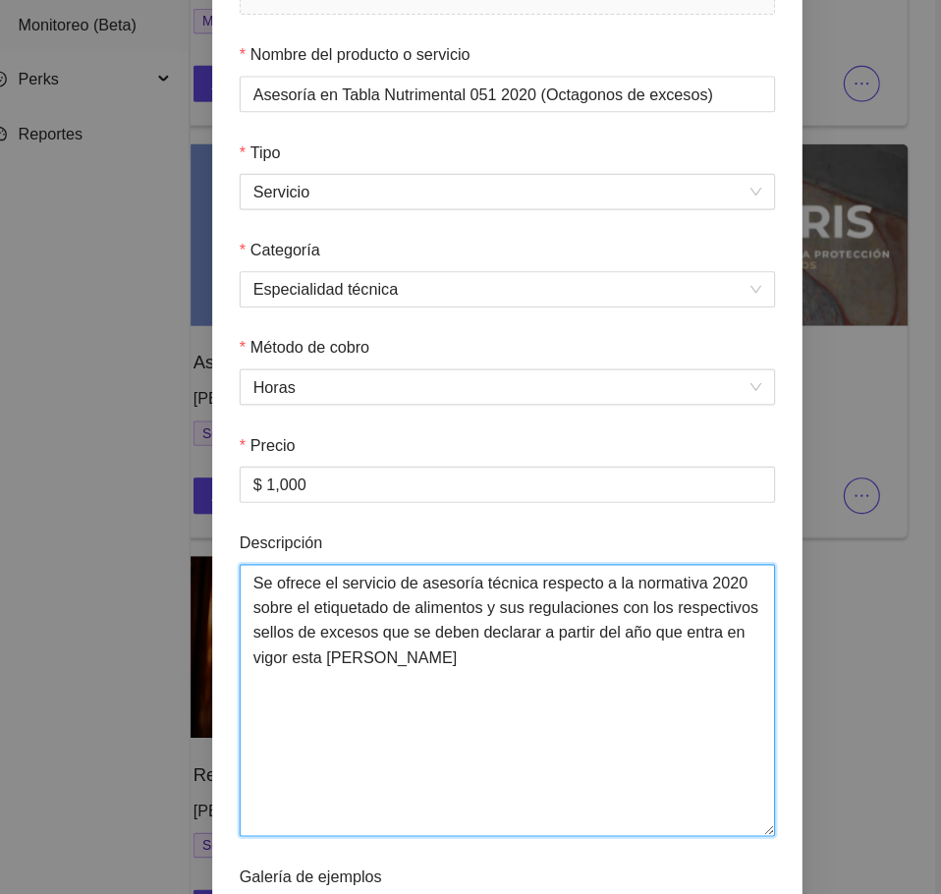
scroll to position [201, 0]
